Goal: Task Accomplishment & Management: Use online tool/utility

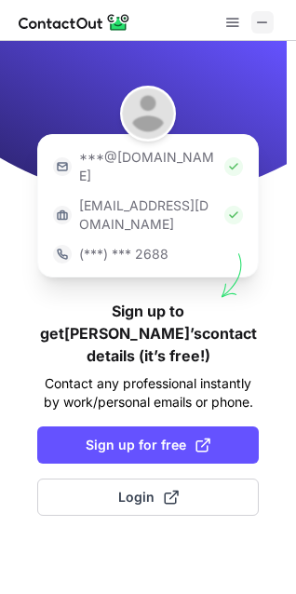
click at [266, 19] on span at bounding box center [262, 22] width 15 height 15
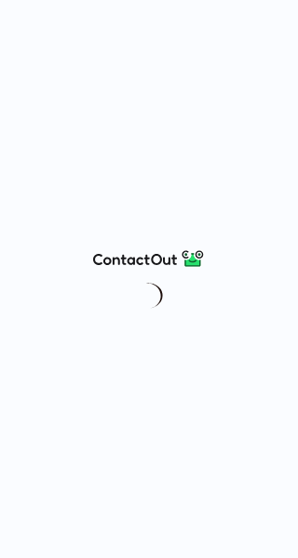
click at [25, 255] on div at bounding box center [149, 279] width 298 height 558
click at [78, 277] on div at bounding box center [149, 279] width 298 height 558
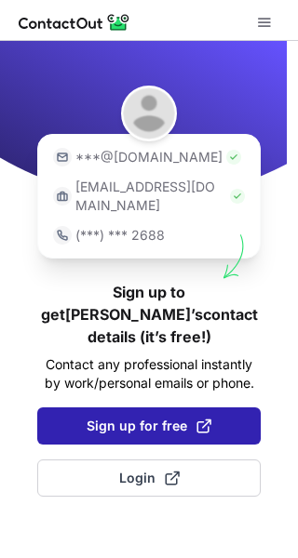
click at [155, 408] on button "Sign up for free" at bounding box center [148, 426] width 223 height 37
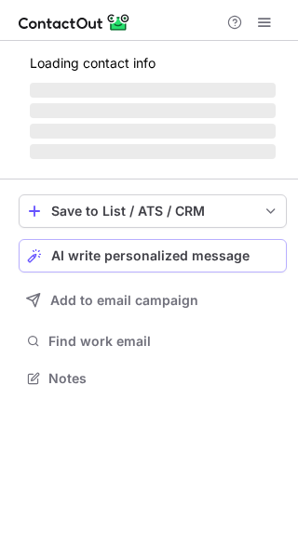
scroll to position [360, 298]
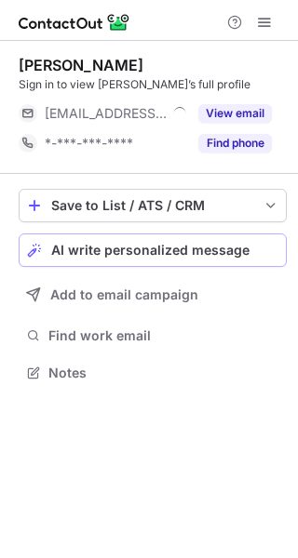
click at [141, 244] on span "AI write personalized message" at bounding box center [150, 250] width 198 height 15
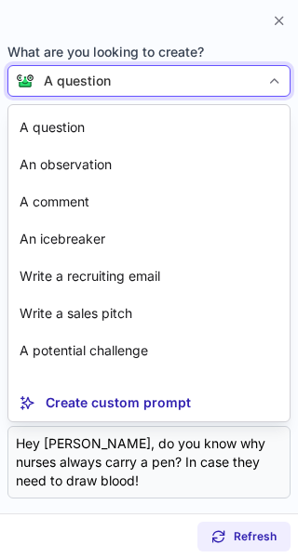
click at [144, 81] on div "A question" at bounding box center [146, 81] width 225 height 19
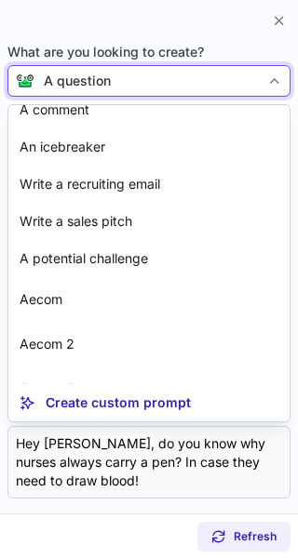
scroll to position [168, 0]
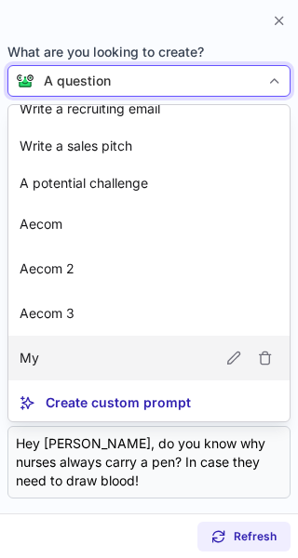
click at [213, 378] on article "My" at bounding box center [148, 358] width 281 height 45
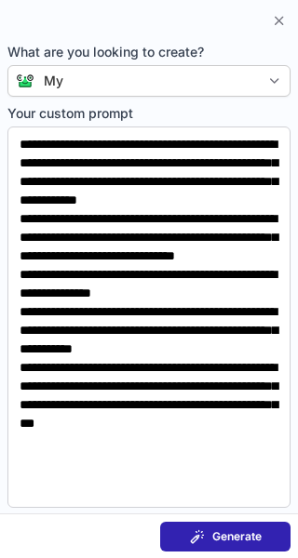
click at [220, 531] on span "Generate" at bounding box center [236, 537] width 49 height 15
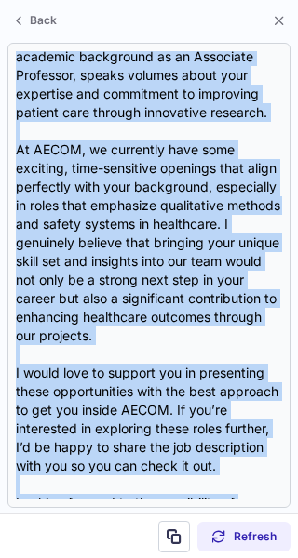
scroll to position [464, 0]
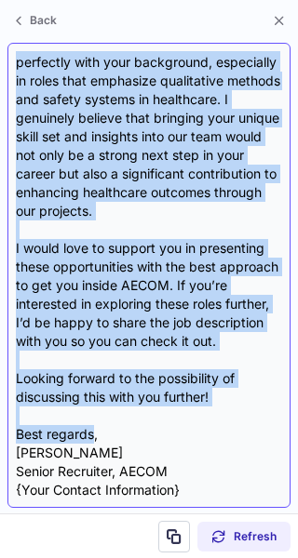
drag, startPoint x: 20, startPoint y: 74, endPoint x: 94, endPoint y: 441, distance: 375.0
click at [94, 441] on div "Subject: Exciting Opportunities at AECOM Body: Hi Michal, I hope this message f…" at bounding box center [149, 275] width 266 height 449
copy div "xciting Opportunities at AECOM Body: Hi Michal, I hope this message finds you w…"
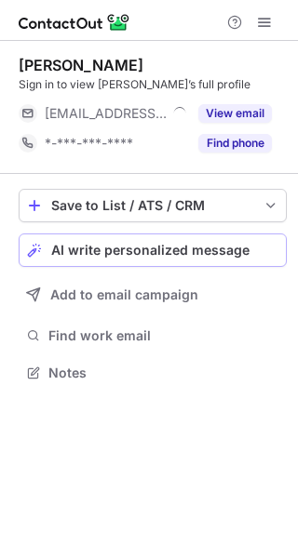
scroll to position [360, 298]
click at [151, 247] on span "AI write personalized message" at bounding box center [150, 250] width 198 height 15
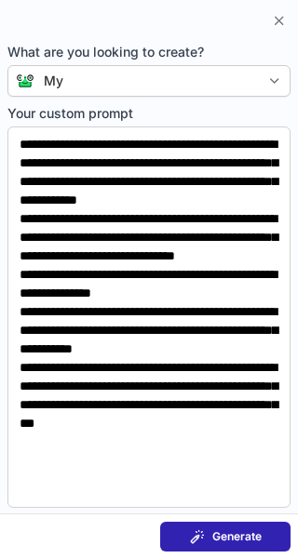
click at [213, 531] on span "Generate" at bounding box center [236, 537] width 49 height 15
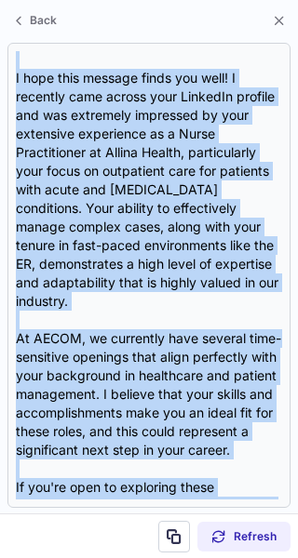
scroll to position [333, 0]
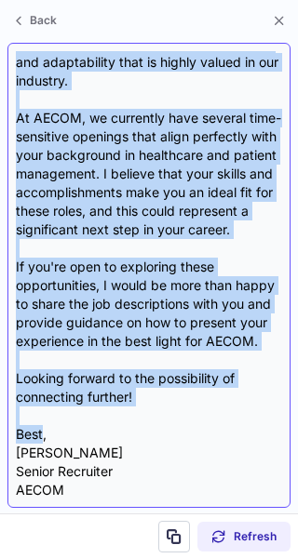
drag, startPoint x: 19, startPoint y: 73, endPoint x: 44, endPoint y: 436, distance: 363.9
click at [44, 436] on div "Subject: Exciting Opportunities at AECOM Body: Hi Binta, I hope this message fi…" at bounding box center [149, 275] width 266 height 449
copy div "Exciting Opportunities at AECOM Body: Hi Binta, I hope this message finds you w…"
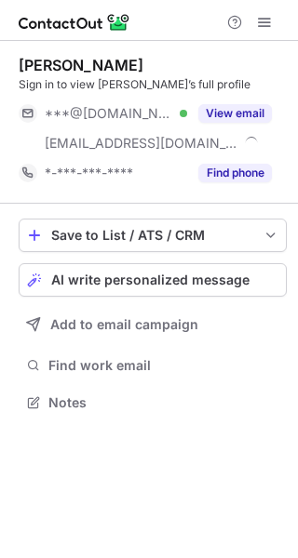
scroll to position [390, 298]
click at [177, 259] on div "Save to List / ATS / CRM List Select Lever Connect Greenhouse Connect Salesforc…" at bounding box center [153, 317] width 268 height 227
click at [181, 276] on span "AI write personalized message" at bounding box center [150, 280] width 198 height 15
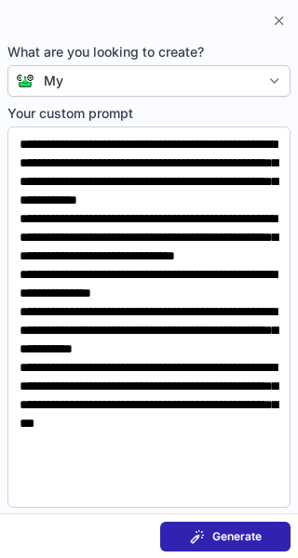
click at [226, 538] on span "Generate" at bounding box center [236, 537] width 49 height 15
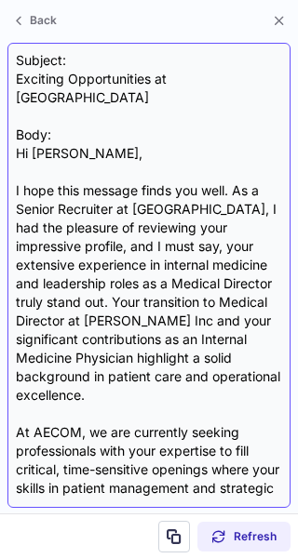
click at [136, 344] on div "Subject: Exciting Opportunities at AECOM Body: Hi [PERSON_NAME], I hope this me…" at bounding box center [149, 275] width 266 height 449
click at [16, 77] on div "Subject: Exciting Opportunities at AECOM Body: Hi [PERSON_NAME], I hope this me…" at bounding box center [149, 275] width 266 height 449
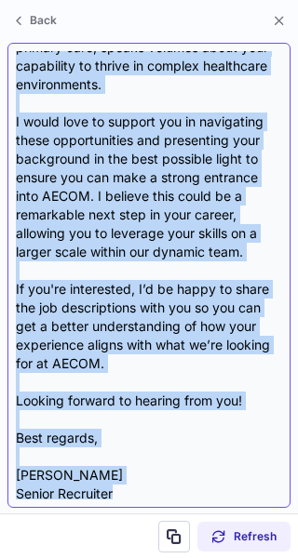
scroll to position [519, 0]
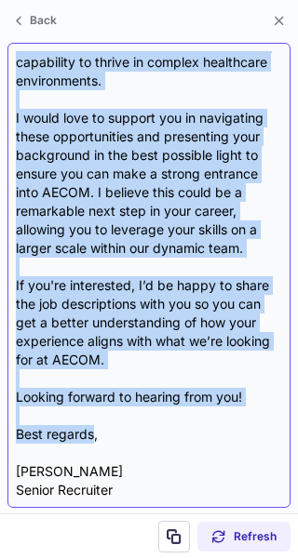
drag, startPoint x: 16, startPoint y: 77, endPoint x: 87, endPoint y: 419, distance: 349.0
click at [87, 419] on div "Subject: Exciting Opportunities at AECOM Body: Hi [PERSON_NAME], I hope this me…" at bounding box center [149, 275] width 266 height 449
copy div "Exciting Opportunities at AECOM Body: Hi [PERSON_NAME], I hope this message fin…"
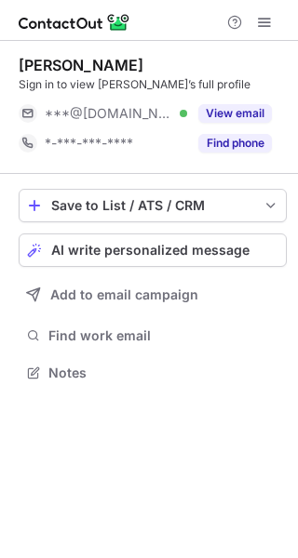
scroll to position [360, 298]
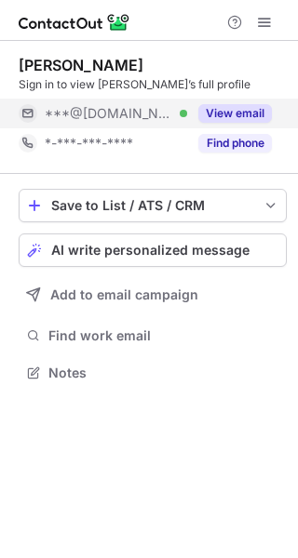
click at [250, 114] on button "View email" at bounding box center [235, 113] width 74 height 19
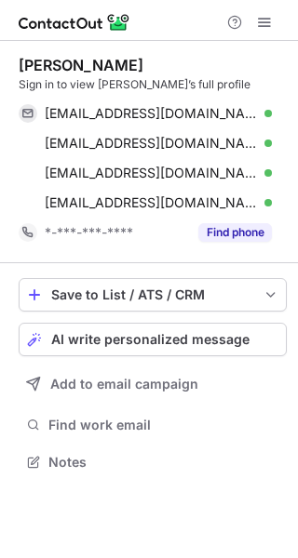
scroll to position [450, 298]
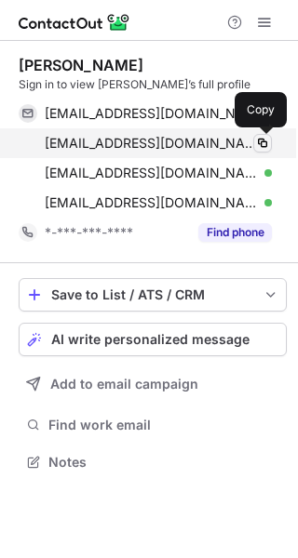
click at [262, 142] on span at bounding box center [262, 143] width 15 height 15
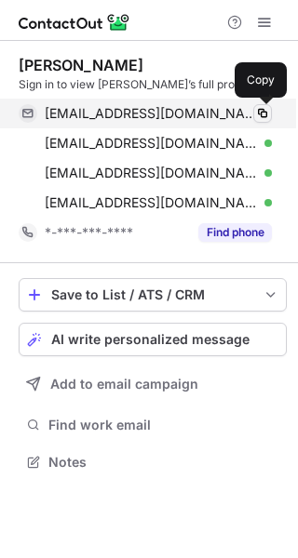
click at [264, 108] on span at bounding box center [262, 113] width 15 height 15
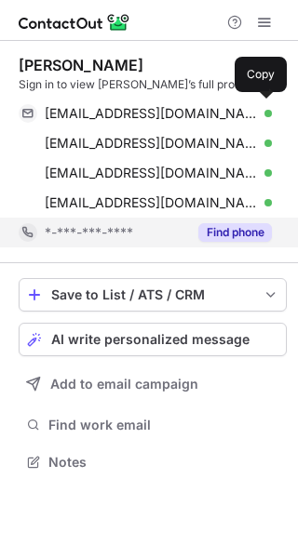
scroll to position [450, 298]
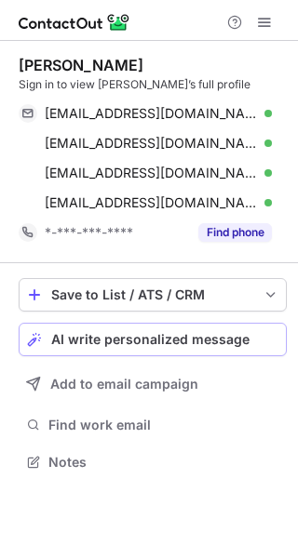
click at [128, 328] on button "AI write personalized message" at bounding box center [153, 340] width 268 height 34
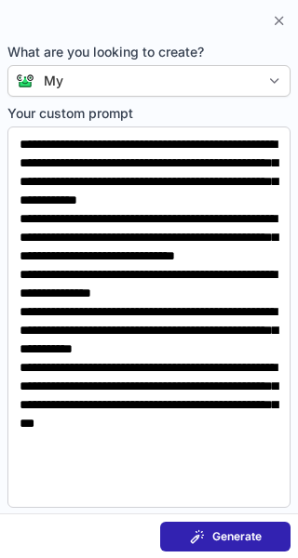
click at [251, 546] on button "Generate" at bounding box center [225, 537] width 130 height 30
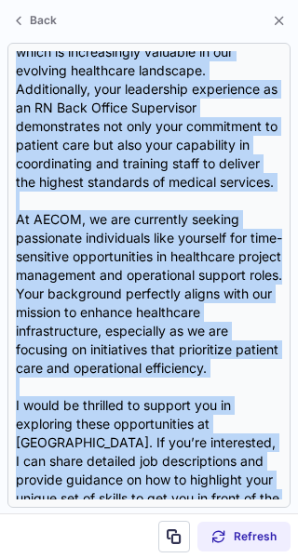
scroll to position [575, 0]
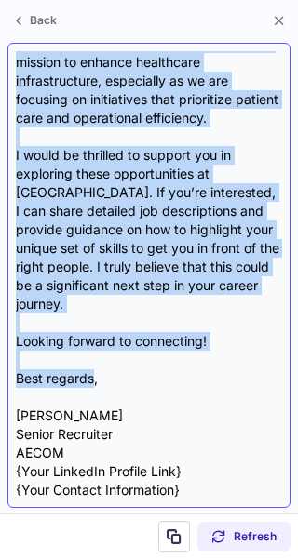
drag, startPoint x: 15, startPoint y: 72, endPoint x: 91, endPoint y: 384, distance: 321.9
click at [91, 384] on div "Subject: Exciting Opportunities at AECOM Body: Hi Denise, I hope this message f…" at bounding box center [148, 275] width 283 height 465
copy div "Exciting Opportunities at AECOM Body: Hi Denise, I hope this message finds you …"
click at [91, 384] on div "Subject: Exciting Opportunities at AECOM Body: Hi Denise, I hope this message f…" at bounding box center [149, 275] width 266 height 449
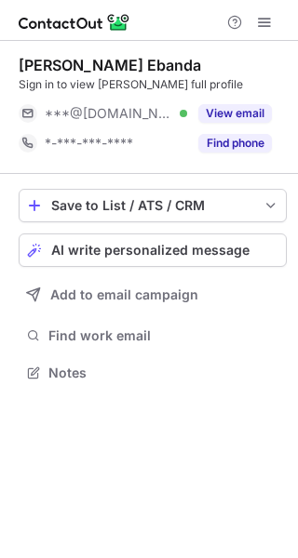
scroll to position [360, 298]
click at [155, 256] on span "AI write personalized message" at bounding box center [150, 250] width 198 height 15
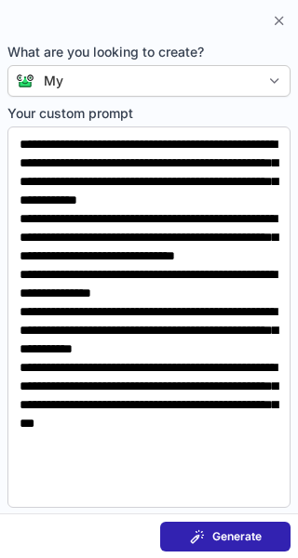
click at [249, 530] on span "Generate" at bounding box center [236, 537] width 49 height 15
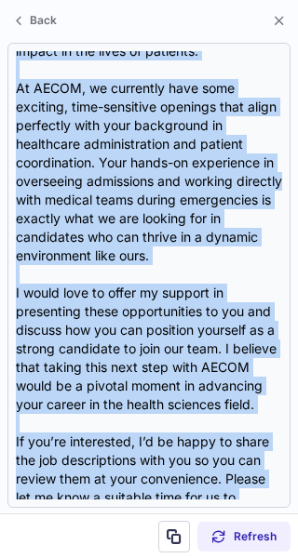
scroll to position [538, 0]
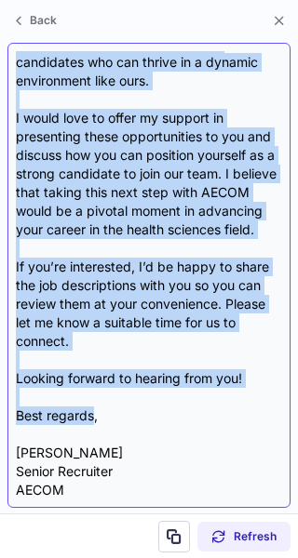
drag, startPoint x: 17, startPoint y: 74, endPoint x: 94, endPoint y: 415, distance: 349.3
click at [94, 415] on div "Subject: Exciting Opportunities at AECOM Body: Hi Mirra, I hope this message fi…" at bounding box center [149, 275] width 266 height 449
copy div "Exciting Opportunities at AECOM Body: Hi Mirra, I hope this message finds you w…"
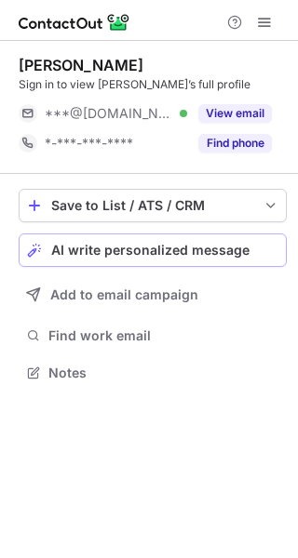
scroll to position [360, 298]
click at [116, 241] on button "AI write personalized message" at bounding box center [153, 251] width 268 height 34
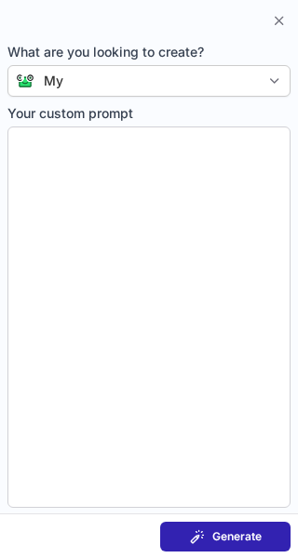
type textarea "**********"
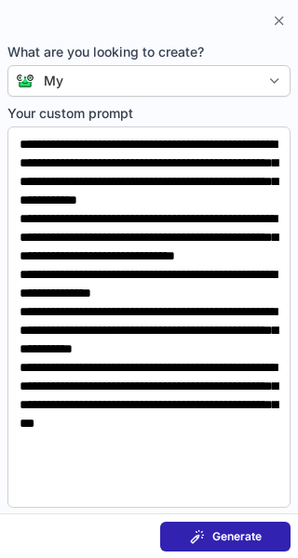
click at [244, 541] on span "Generate" at bounding box center [236, 537] width 49 height 15
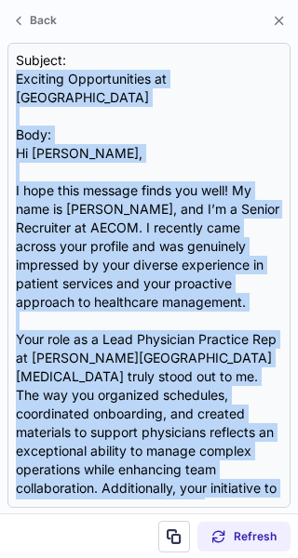
scroll to position [538, 0]
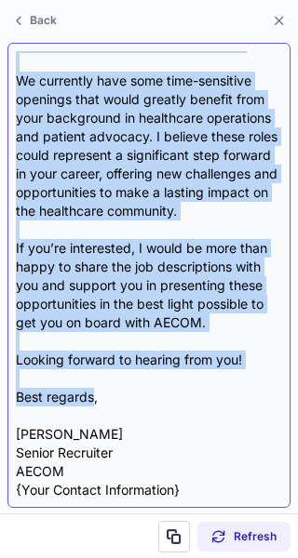
drag, startPoint x: 20, startPoint y: 76, endPoint x: 92, endPoint y: 398, distance: 330.1
click at [92, 398] on div "Subject: Exciting Opportunities at AECOM Body: Hi Misha, I hope this message fi…" at bounding box center [149, 275] width 266 height 449
copy div "Exciting Opportunities at AECOM Body: Hi Misha, I hope this message finds you w…"
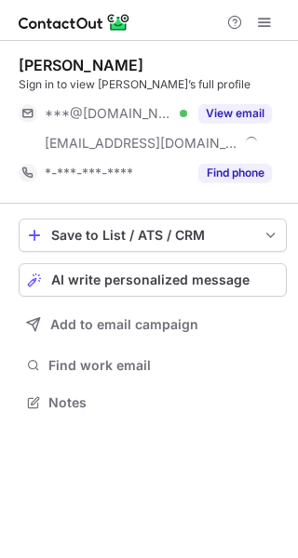
scroll to position [390, 298]
click at [128, 274] on span "AI write personalized message" at bounding box center [150, 280] width 198 height 15
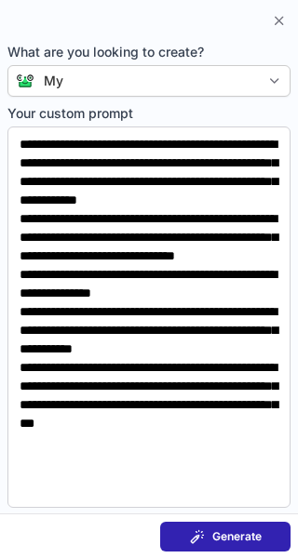
click at [245, 526] on button "Generate" at bounding box center [225, 537] width 130 height 30
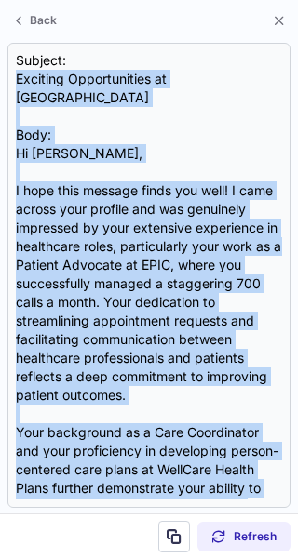
scroll to position [594, 0]
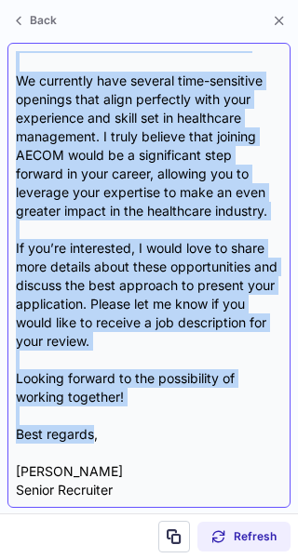
drag, startPoint x: 20, startPoint y: 74, endPoint x: 94, endPoint y: 424, distance: 358.7
click at [94, 424] on div "Subject: Exciting Opportunities at AECOM Body: Hi [PERSON_NAME], I hope this me…" at bounding box center [149, 275] width 266 height 449
copy div "Exciting Opportunities at AECOM Body: Hi [PERSON_NAME], I hope this message fin…"
click at [94, 424] on div "Subject: Exciting Opportunities at AECOM Body: Hi [PERSON_NAME], I hope this me…" at bounding box center [149, 275] width 266 height 449
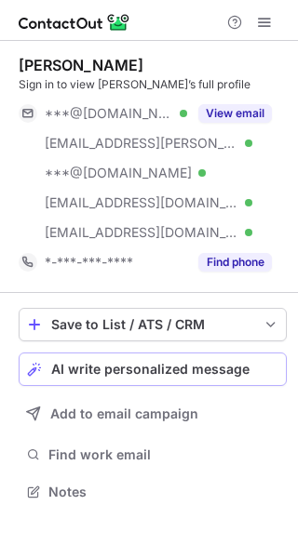
scroll to position [479, 298]
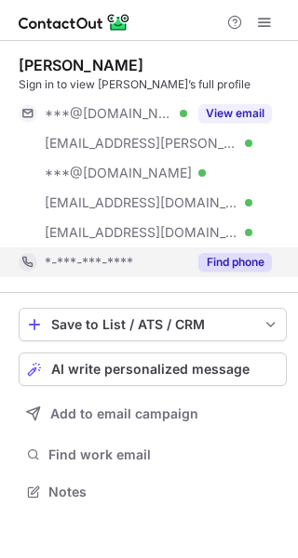
click at [165, 267] on div "*-***-***-****" at bounding box center [116, 262] width 142 height 17
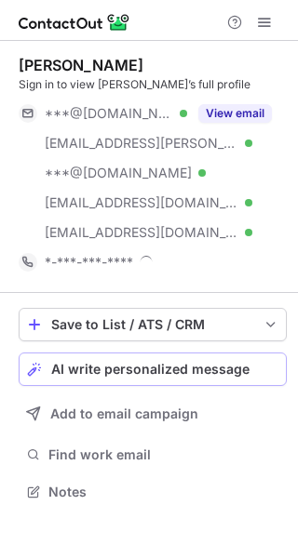
scroll to position [492, 298]
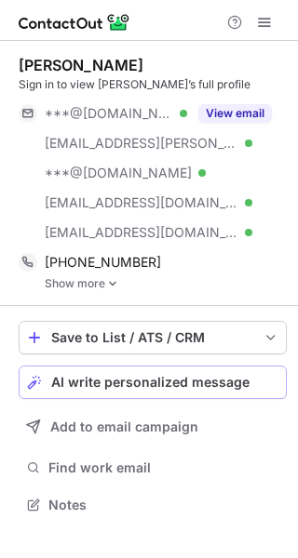
click at [187, 366] on button "AI write personalized message" at bounding box center [153, 383] width 268 height 34
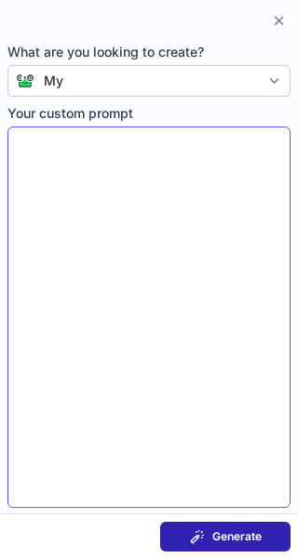
type textarea "**********"
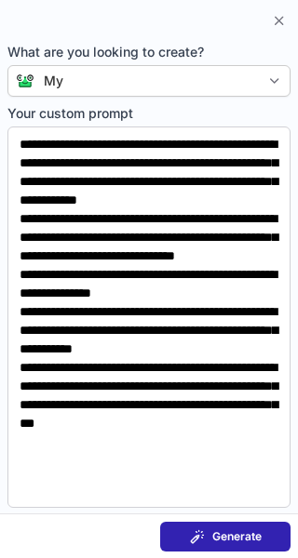
click at [249, 535] on span "Generate" at bounding box center [236, 537] width 49 height 15
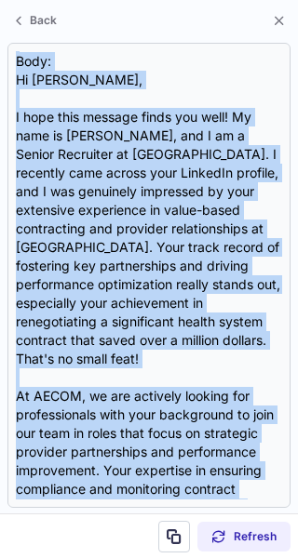
scroll to position [408, 0]
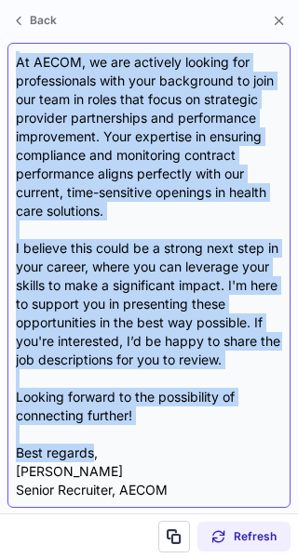
drag, startPoint x: 17, startPoint y: 74, endPoint x: 93, endPoint y: 451, distance: 384.6
click at [93, 451] on div "Subject: Exciting Opportunities at AECOM Body: Hi Valerie, I hope this message …" at bounding box center [149, 275] width 266 height 449
copy div "Exciting Opportunities at AECOM Body: Hi Valerie, I hope this message finds you…"
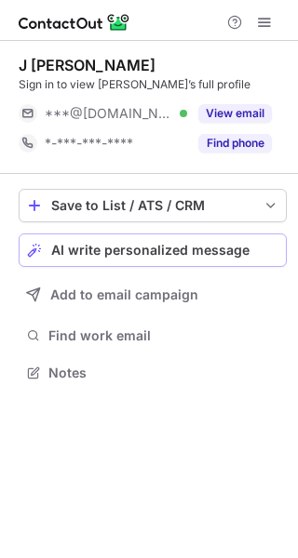
scroll to position [360, 298]
click at [162, 241] on button "AI write personalized message" at bounding box center [153, 251] width 268 height 34
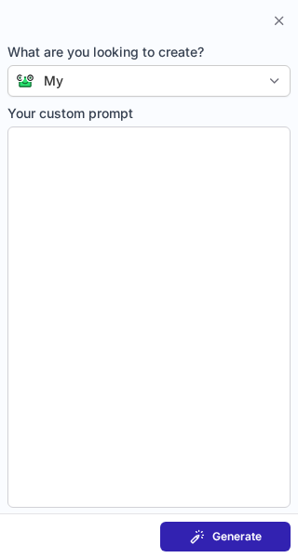
type textarea "**********"
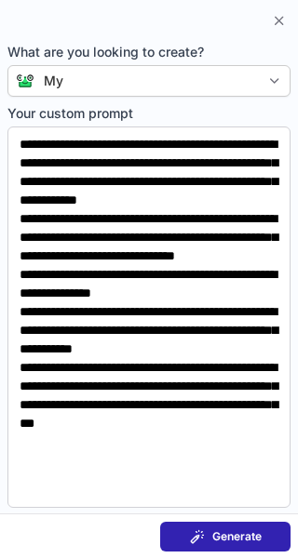
click at [254, 530] on span "Generate" at bounding box center [236, 537] width 49 height 15
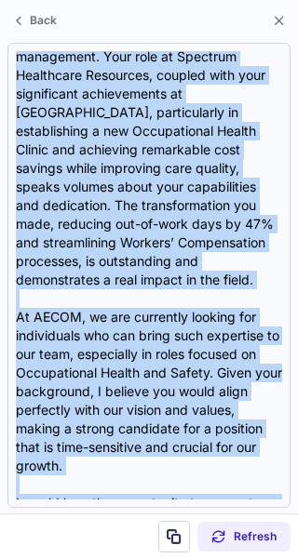
scroll to position [519, 0]
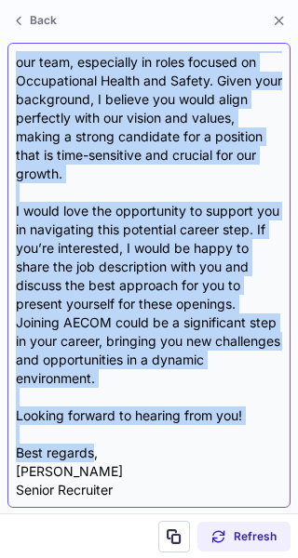
drag, startPoint x: 20, startPoint y: 74, endPoint x: 91, endPoint y: 439, distance: 372.8
click at [91, 439] on div "Subject: Exciting Opportunities at AECOM Body: Hi J [PERSON_NAME], I hope this …" at bounding box center [149, 275] width 266 height 449
copy div "Loremips Dolorsitametc ad ELITS Doei: Te I Utlabor, E dolo magn aliquae admin v…"
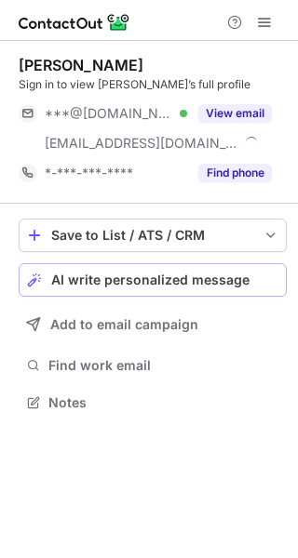
scroll to position [390, 298]
click at [141, 260] on div "Save to List / ATS / CRM List Select Lever Connect Greenhouse Connect Salesforc…" at bounding box center [153, 317] width 268 height 227
click at [177, 290] on button "AI write personalized message" at bounding box center [153, 280] width 268 height 34
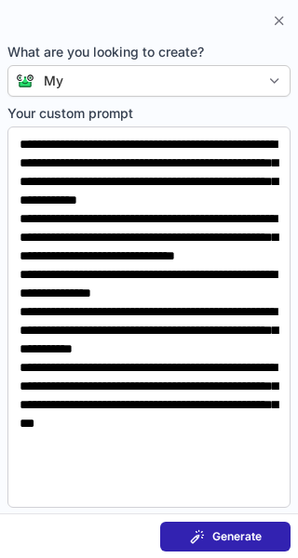
click at [223, 535] on span "Generate" at bounding box center [236, 537] width 49 height 15
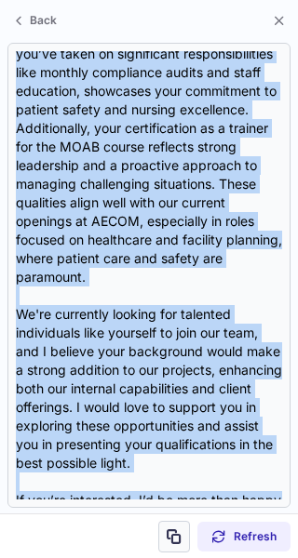
scroll to position [575, 0]
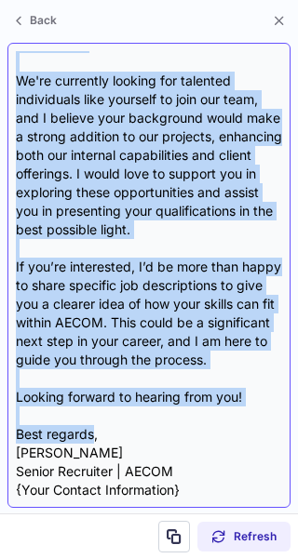
drag, startPoint x: 12, startPoint y: 72, endPoint x: 95, endPoint y: 437, distance: 375.1
click at [95, 437] on div "Subject: Exciting Opportunities at AECOM Body: Hi Michael, I hope this message …" at bounding box center [148, 275] width 283 height 465
copy div "Exciting Opportunities at AECOM Body: Hi Michael, I hope this message finds you…"
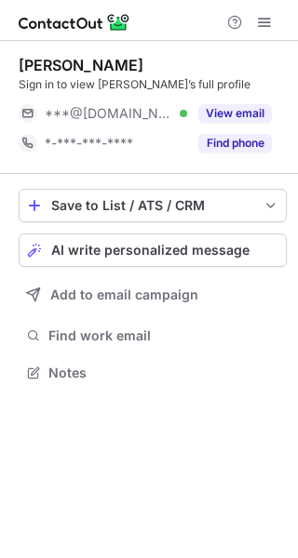
scroll to position [360, 298]
click at [161, 239] on button "AI write personalized message" at bounding box center [153, 251] width 268 height 34
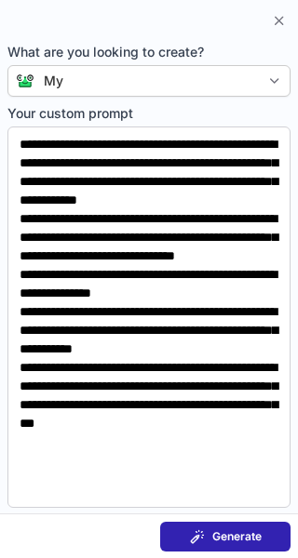
click at [229, 532] on span "Generate" at bounding box center [236, 537] width 49 height 15
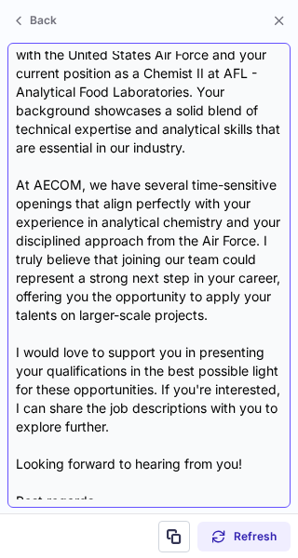
scroll to position [296, 0]
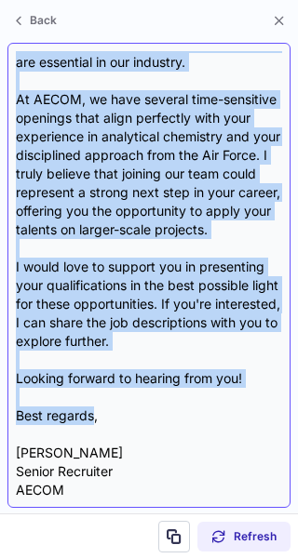
drag, startPoint x: 20, startPoint y: 74, endPoint x: 93, endPoint y: 418, distance: 352.2
click at [93, 418] on div "Subject: Exciting Opportunities at AECOM Body: Hi [PERSON_NAME], I hope this me…" at bounding box center [149, 275] width 266 height 449
copy div "Exciting Opportunities at AECOM Body: Hi [PERSON_NAME], I hope this message fin…"
click at [93, 418] on div "Subject: Exciting Opportunities at AECOM Body: Hi Jaylen, I hope this message f…" at bounding box center [149, 275] width 266 height 449
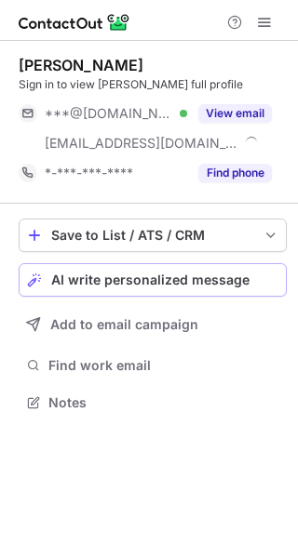
scroll to position [390, 298]
click at [92, 251] on button "Save to List / ATS / CRM" at bounding box center [153, 236] width 268 height 34
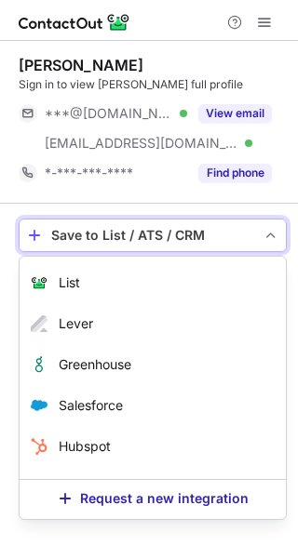
click at [155, 232] on div "Save to List / ATS / CRM" at bounding box center [152, 235] width 203 height 15
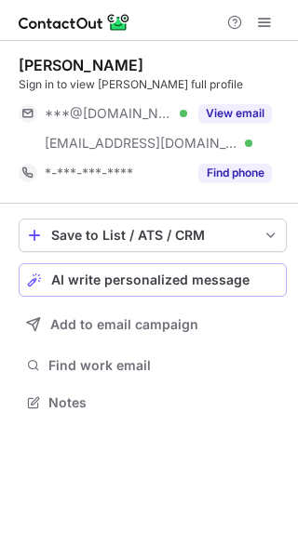
click at [123, 269] on button "AI write personalized message" at bounding box center [153, 280] width 268 height 34
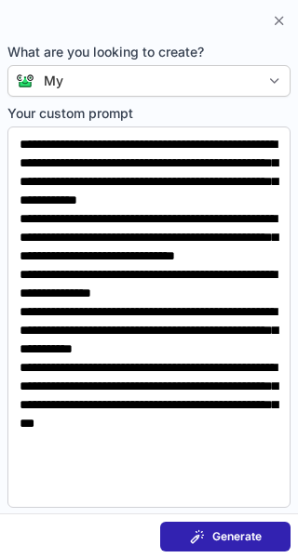
click at [253, 524] on button "Generate" at bounding box center [225, 537] width 130 height 30
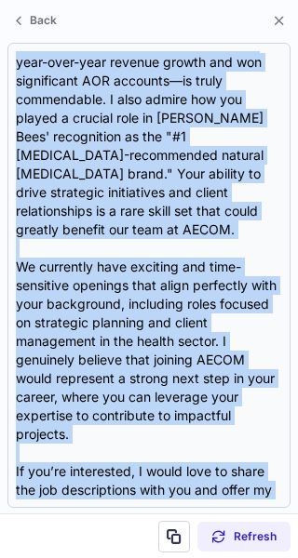
scroll to position [445, 0]
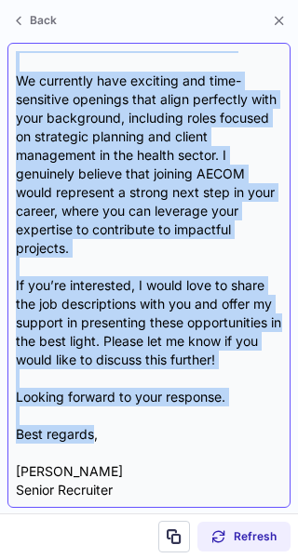
drag, startPoint x: 17, startPoint y: 74, endPoint x: 93, endPoint y: 417, distance: 350.9
click at [93, 417] on div "Subject: Exciting Opportunity at AECOM Body: Hi Leslie, I hope this message fin…" at bounding box center [149, 275] width 266 height 449
copy div "Exciting Opportunity at AECOM Body: Hi Leslie, I hope this message finds you we…"
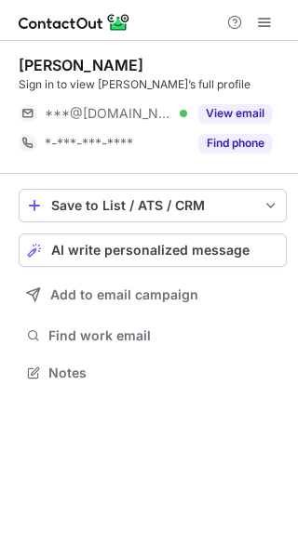
scroll to position [360, 298]
click at [98, 270] on div "Save to List / ATS / CRM List Select Lever Connect Greenhouse Connect Salesforc…" at bounding box center [153, 287] width 268 height 227
click at [98, 258] on span "AI write personalized message" at bounding box center [150, 250] width 198 height 15
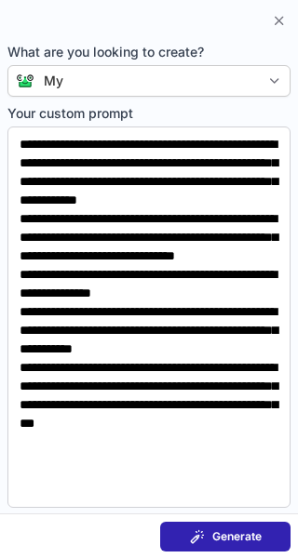
click at [206, 524] on button "Generate" at bounding box center [225, 537] width 130 height 30
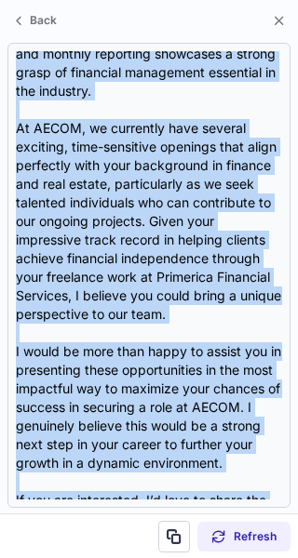
scroll to position [464, 0]
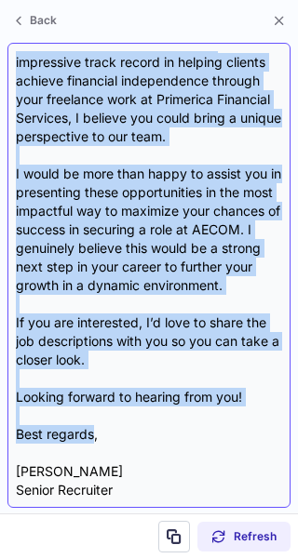
drag, startPoint x: 18, startPoint y: 70, endPoint x: 94, endPoint y: 415, distance: 353.7
click at [94, 415] on div "Subject: Exciting Opportunities at AECOM Body: Hi [PERSON_NAME], I hope this me…" at bounding box center [149, 275] width 266 height 449
copy div "Exciting Opportunities at AECOM Body: Hi [PERSON_NAME], I hope this message fin…"
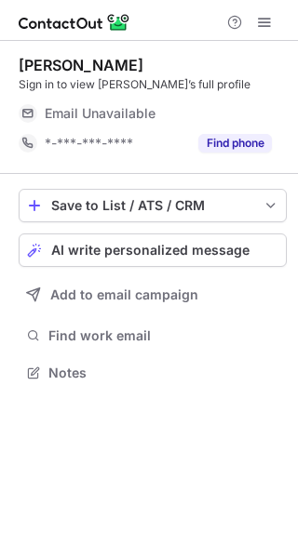
scroll to position [360, 298]
click at [139, 243] on span "AI write personalized message" at bounding box center [150, 250] width 198 height 15
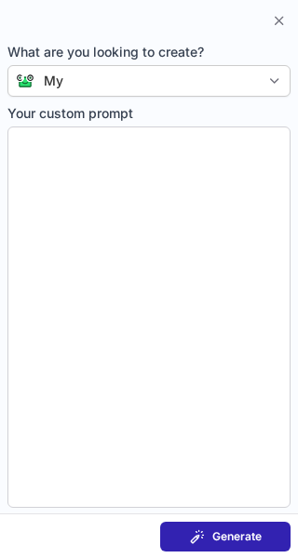
type textarea "**********"
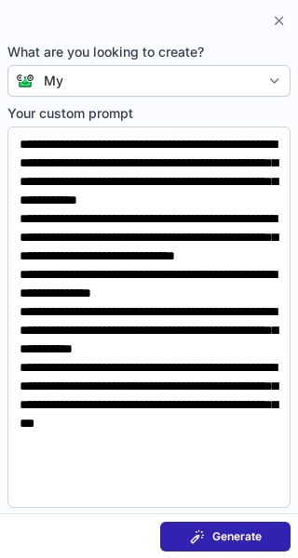
click at [261, 535] on span "Generate" at bounding box center [236, 537] width 49 height 15
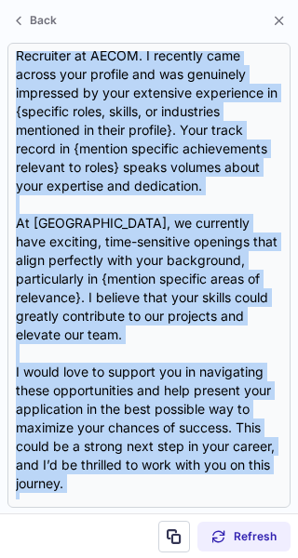
scroll to position [482, 0]
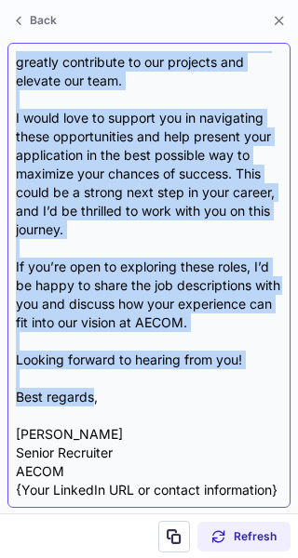
drag, startPoint x: 19, startPoint y: 73, endPoint x: 94, endPoint y: 382, distance: 318.1
click at [94, 382] on div "Subject: Exciting Opportunities at AECOM – Let’s Connect! Body: Hi {Candidate's…" at bounding box center [149, 275] width 266 height 449
copy div "Exciting Opportunities at AECOM – Let’s Connect! Body: Hi {Candidate's Name}, I…"
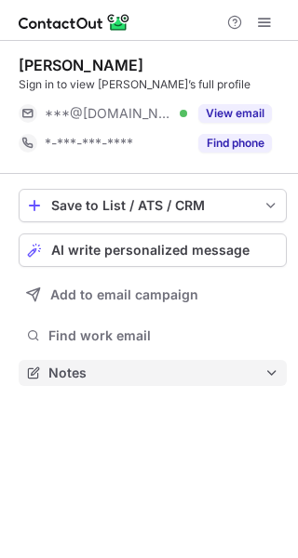
scroll to position [360, 298]
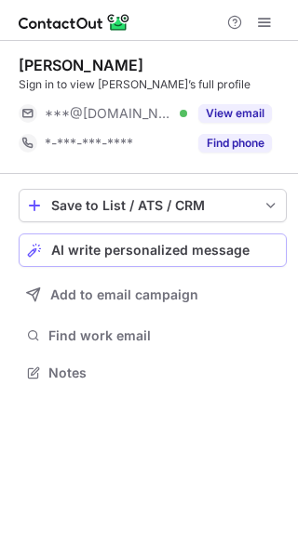
click at [158, 252] on span "AI write personalized message" at bounding box center [150, 250] width 198 height 15
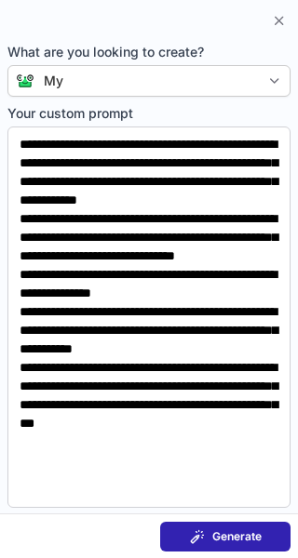
click at [234, 534] on span "Generate" at bounding box center [236, 537] width 49 height 15
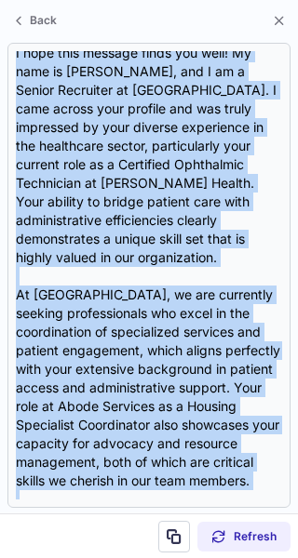
scroll to position [482, 0]
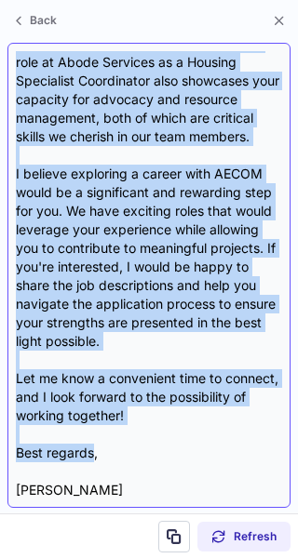
drag, startPoint x: 18, startPoint y: 72, endPoint x: 92, endPoint y: 443, distance: 378.8
click at [92, 443] on div "Subject: Exciting Opportunities at AECOM Body: Hi Elizabeth, I hope this messag…" at bounding box center [149, 275] width 266 height 449
copy div "Exciting Opportunities at AECOM Body: Hi Elizabeth, I hope this message finds y…"
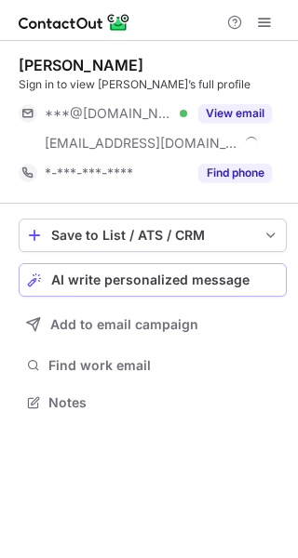
scroll to position [390, 298]
click at [124, 273] on span "AI write personalized message" at bounding box center [150, 280] width 198 height 15
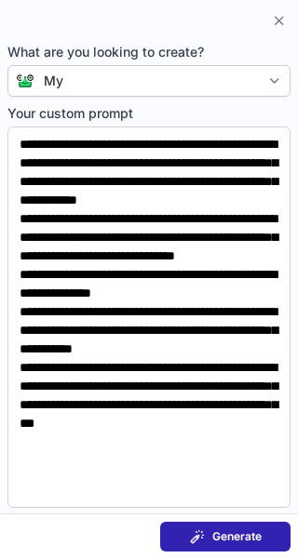
click at [225, 540] on span "Generate" at bounding box center [236, 537] width 49 height 15
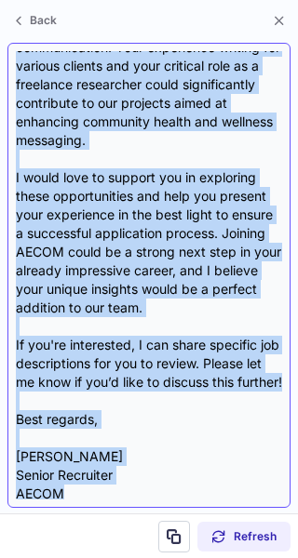
scroll to position [519, 0]
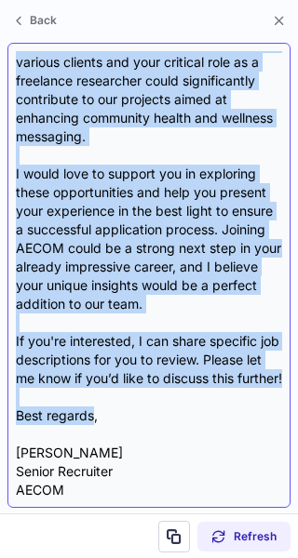
drag, startPoint x: 14, startPoint y: 74, endPoint x: 94, endPoint y: 423, distance: 357.2
click at [94, 423] on div "Subject: Exciting Opportunities at AECOM Body: Hi Cheryl, I hope this message f…" at bounding box center [148, 275] width 283 height 465
copy div "Exciting Opportunities at AECOM Body: Hi Cheryl, I hope this message finds you …"
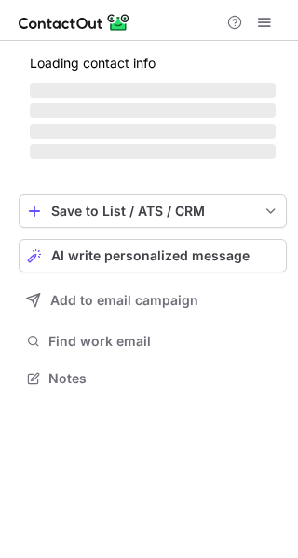
scroll to position [366, 298]
click at [130, 263] on span "AI write personalized message" at bounding box center [150, 256] width 198 height 15
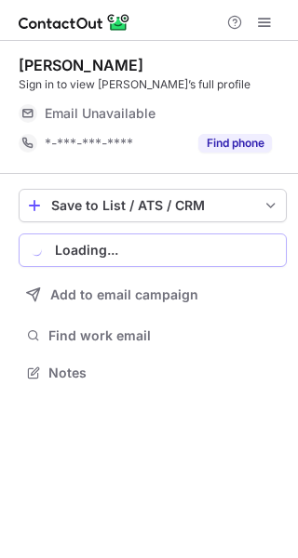
scroll to position [360, 298]
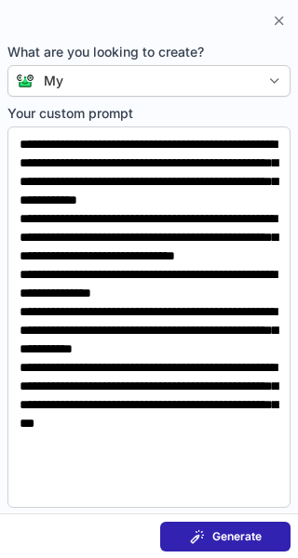
click at [212, 543] on span "Generate" at bounding box center [236, 537] width 49 height 15
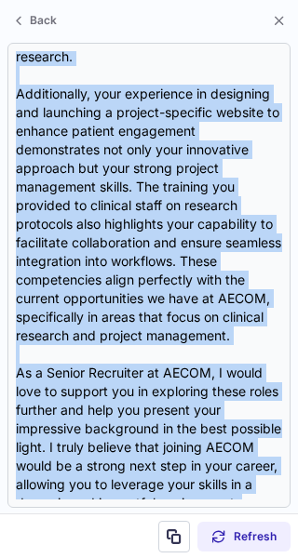
scroll to position [594, 0]
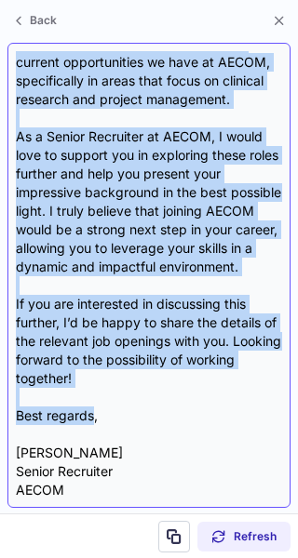
drag, startPoint x: 17, startPoint y: 74, endPoint x: 93, endPoint y: 416, distance: 350.0
click at [93, 416] on div "Subject: Exciting Opportunities at AECOM Body: Hi Amanda, I hope this message f…" at bounding box center [149, 275] width 266 height 449
copy div "Exciting Opportunities at AECOM Body: Hi Amanda, I hope this message finds you …"
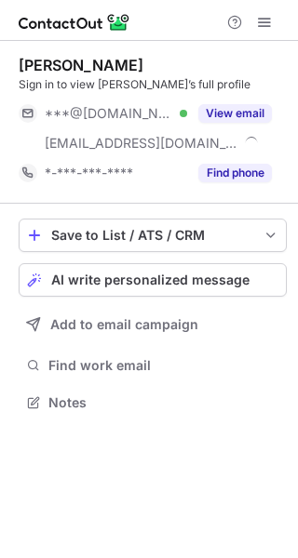
scroll to position [390, 298]
click at [182, 274] on span "AI write personalized message" at bounding box center [150, 280] width 198 height 15
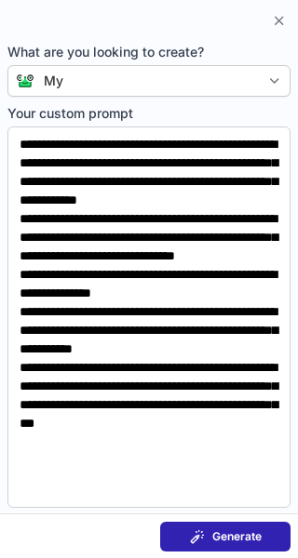
click at [238, 531] on span "Generate" at bounding box center [236, 537] width 49 height 15
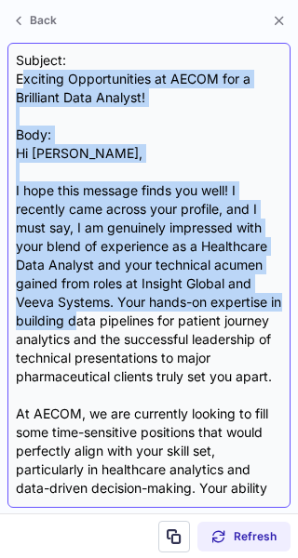
drag, startPoint x: 21, startPoint y: 75, endPoint x: 95, endPoint y: 313, distance: 248.5
click at [95, 313] on div "Subject: Exciting Opportunities at AECOM for a Brilliant Data Analyst! Body: Hi…" at bounding box center [149, 275] width 266 height 449
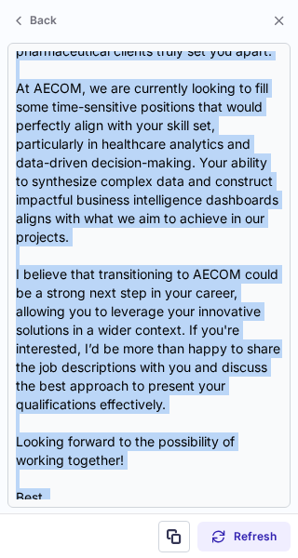
scroll to position [408, 0]
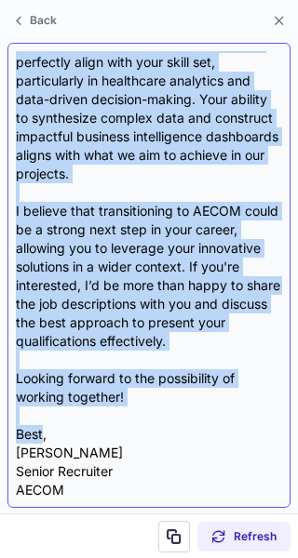
drag, startPoint x: 17, startPoint y: 74, endPoint x: 45, endPoint y: 437, distance: 364.1
click at [45, 437] on div "Subject: Exciting Opportunities at AECOM for a Brilliant Data Analyst! Body: Hi…" at bounding box center [149, 275] width 266 height 449
copy div "Exciting Opportunities at AECOM for a Brilliant Data Analyst! Body: Hi Michael,…"
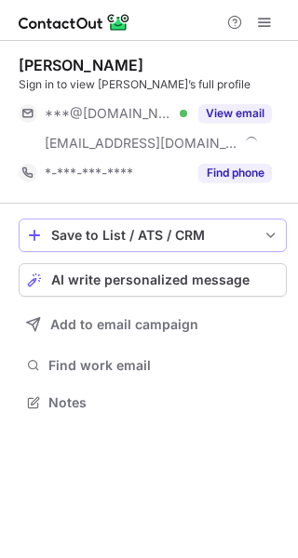
scroll to position [390, 298]
click at [148, 295] on button "AI write personalized message" at bounding box center [153, 280] width 268 height 34
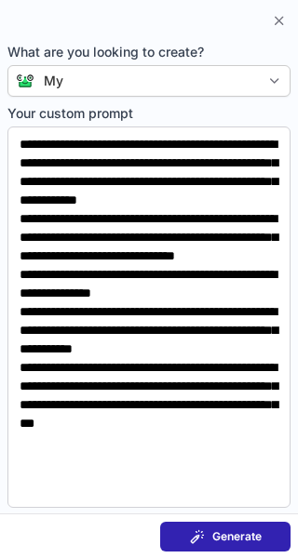
click at [204, 518] on section "Generate" at bounding box center [149, 536] width 298 height 45
click at [212, 555] on section "Generate" at bounding box center [149, 536] width 298 height 45
click at [231, 525] on button "Generate" at bounding box center [225, 537] width 130 height 30
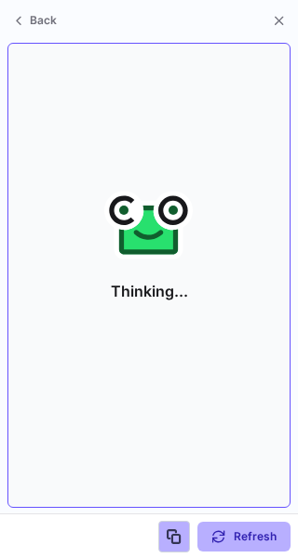
click at [79, 336] on div "Back Thinking... Refresh" at bounding box center [149, 279] width 298 height 558
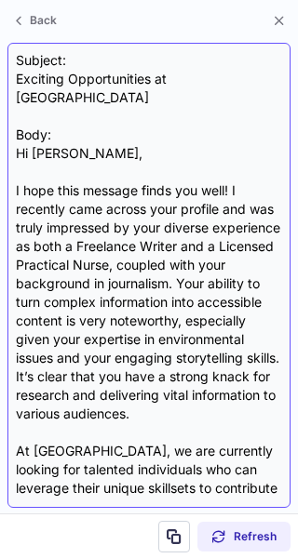
click at [27, 72] on div "Subject: Exciting Opportunities at AECOM Body: Hi [PERSON_NAME], I hope this me…" at bounding box center [149, 275] width 266 height 449
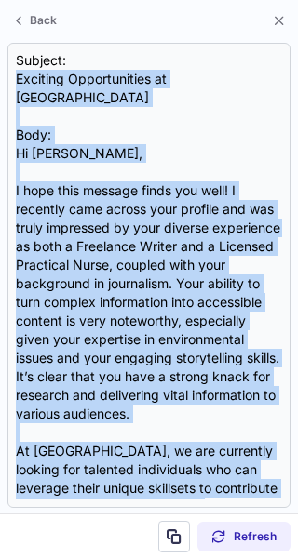
scroll to position [482, 0]
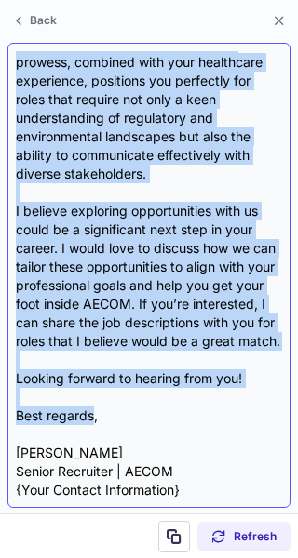
drag, startPoint x: 15, startPoint y: 70, endPoint x: 94, endPoint y: 420, distance: 358.8
click at [94, 420] on div "Subject: Exciting Opportunities at AECOM Body: Hi [PERSON_NAME], I hope this me…" at bounding box center [148, 275] width 283 height 465
copy div "Loremips Dolorsitametc ad ELITS Doei: Te Incidi, U labo etdo magnaal enima min …"
